Goal: Information Seeking & Learning: Understand process/instructions

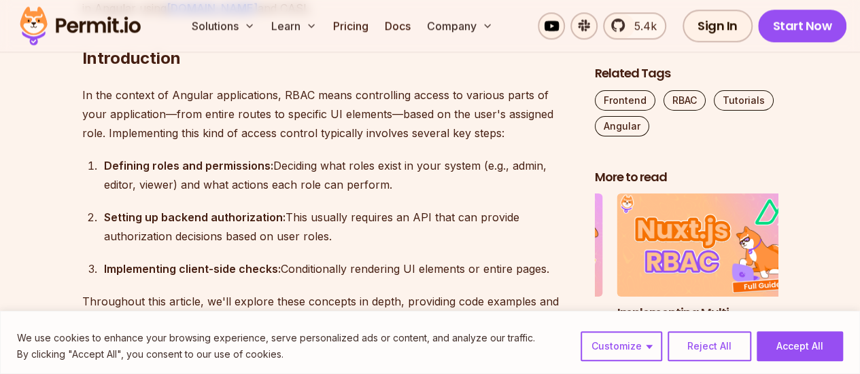
scroll to position [1019, 0]
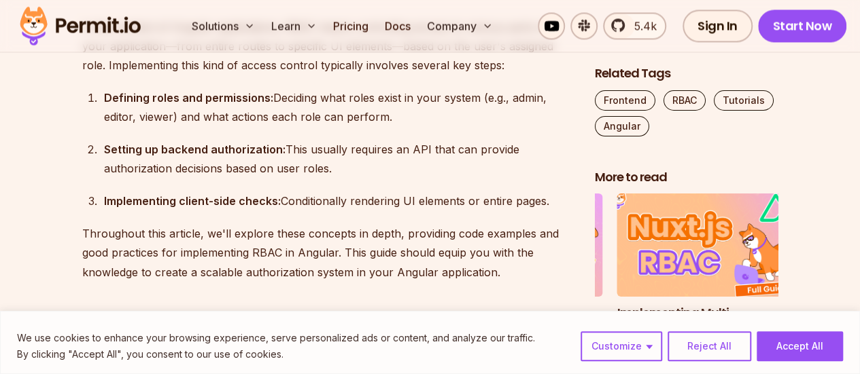
drag, startPoint x: 777, startPoint y: 350, endPoint x: 661, endPoint y: 317, distance: 120.9
click at [777, 350] on button "Accept All" at bounding box center [799, 347] width 86 height 30
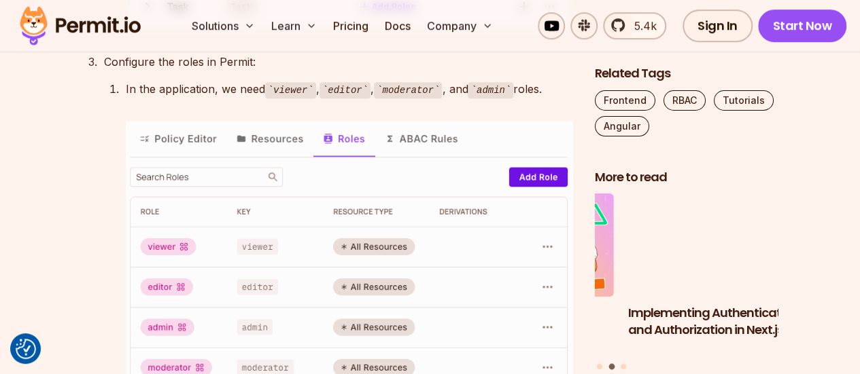
scroll to position [2922, 0]
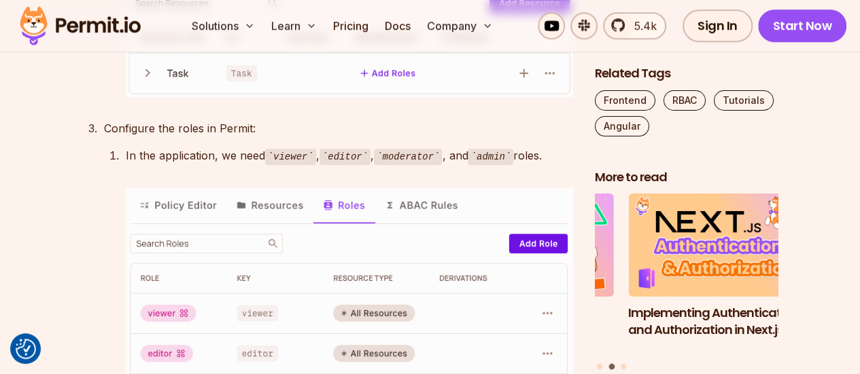
drag, startPoint x: 217, startPoint y: 118, endPoint x: 332, endPoint y: 116, distance: 114.8
drag, startPoint x: 147, startPoint y: 161, endPoint x: 251, endPoint y: 160, distance: 104.0
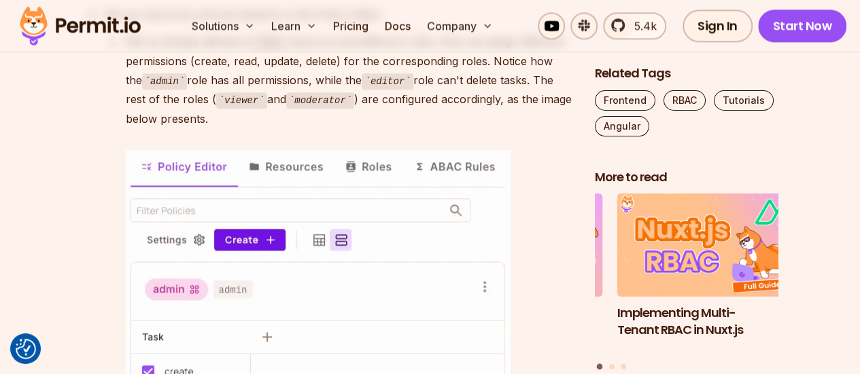
scroll to position [3465, 0]
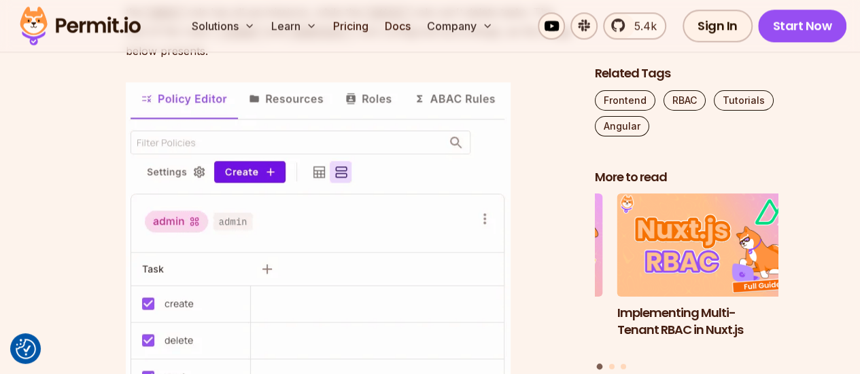
drag, startPoint x: 125, startPoint y: 227, endPoint x: 323, endPoint y: 234, distance: 198.5
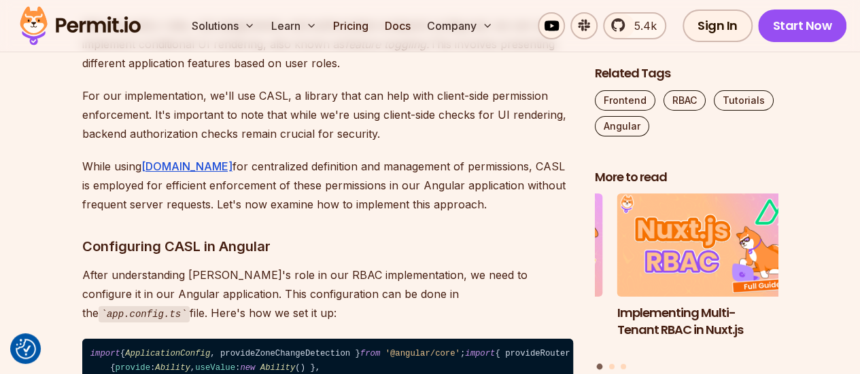
scroll to position [5164, 0]
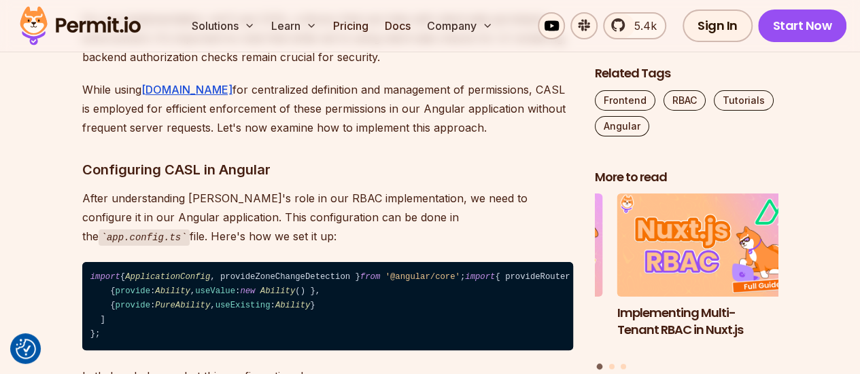
drag, startPoint x: 82, startPoint y: 166, endPoint x: 515, endPoint y: 165, distance: 433.5
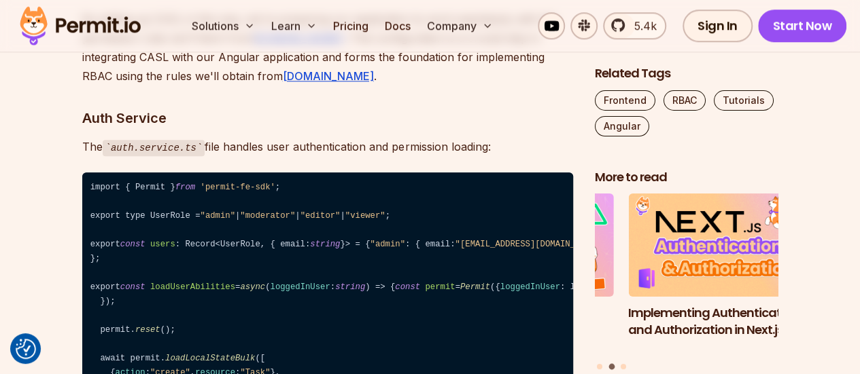
scroll to position [5979, 0]
